Goal: Task Accomplishment & Management: Manage account settings

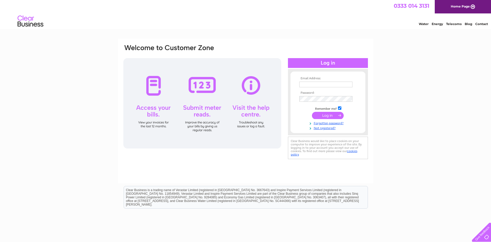
type input "accounts@wright-crawford.co.uk"
click at [328, 114] on input "submit" at bounding box center [328, 115] width 32 height 7
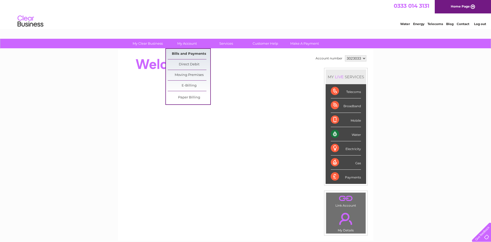
click at [187, 54] on link "Bills and Payments" at bounding box center [189, 54] width 43 height 10
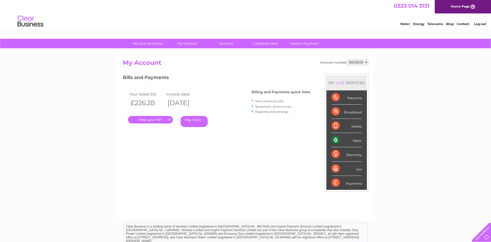
click at [157, 119] on link "." at bounding box center [150, 119] width 45 height 7
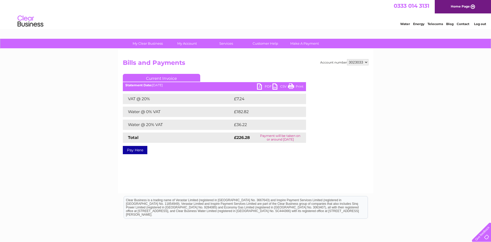
click at [299, 87] on link "Print" at bounding box center [295, 86] width 15 height 7
click at [262, 86] on link "PDF" at bounding box center [264, 86] width 15 height 7
click at [483, 24] on link "Log out" at bounding box center [480, 24] width 12 height 4
